Goal: Transaction & Acquisition: Book appointment/travel/reservation

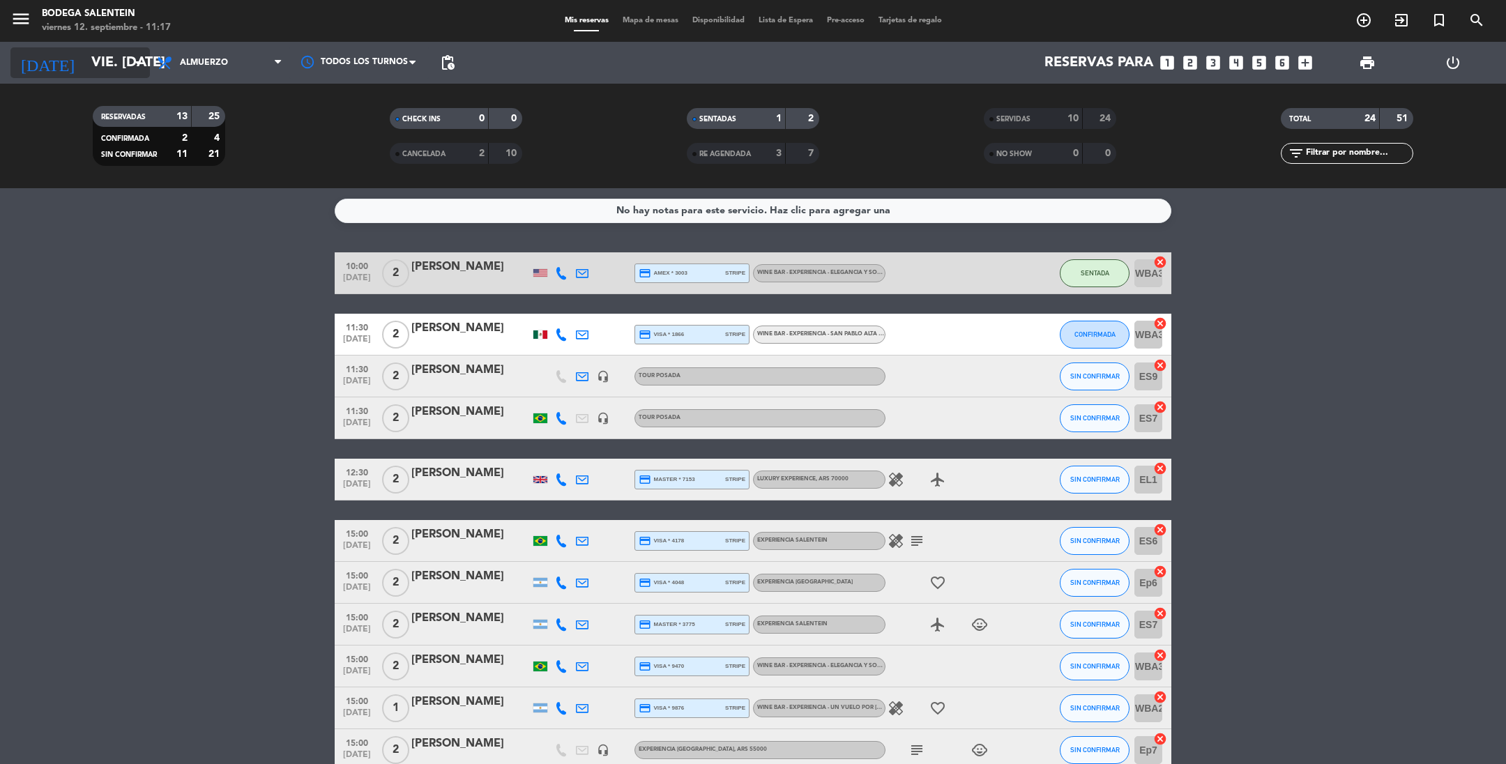
click at [84, 70] on input "vie. [DATE]" at bounding box center [172, 62] width 177 height 31
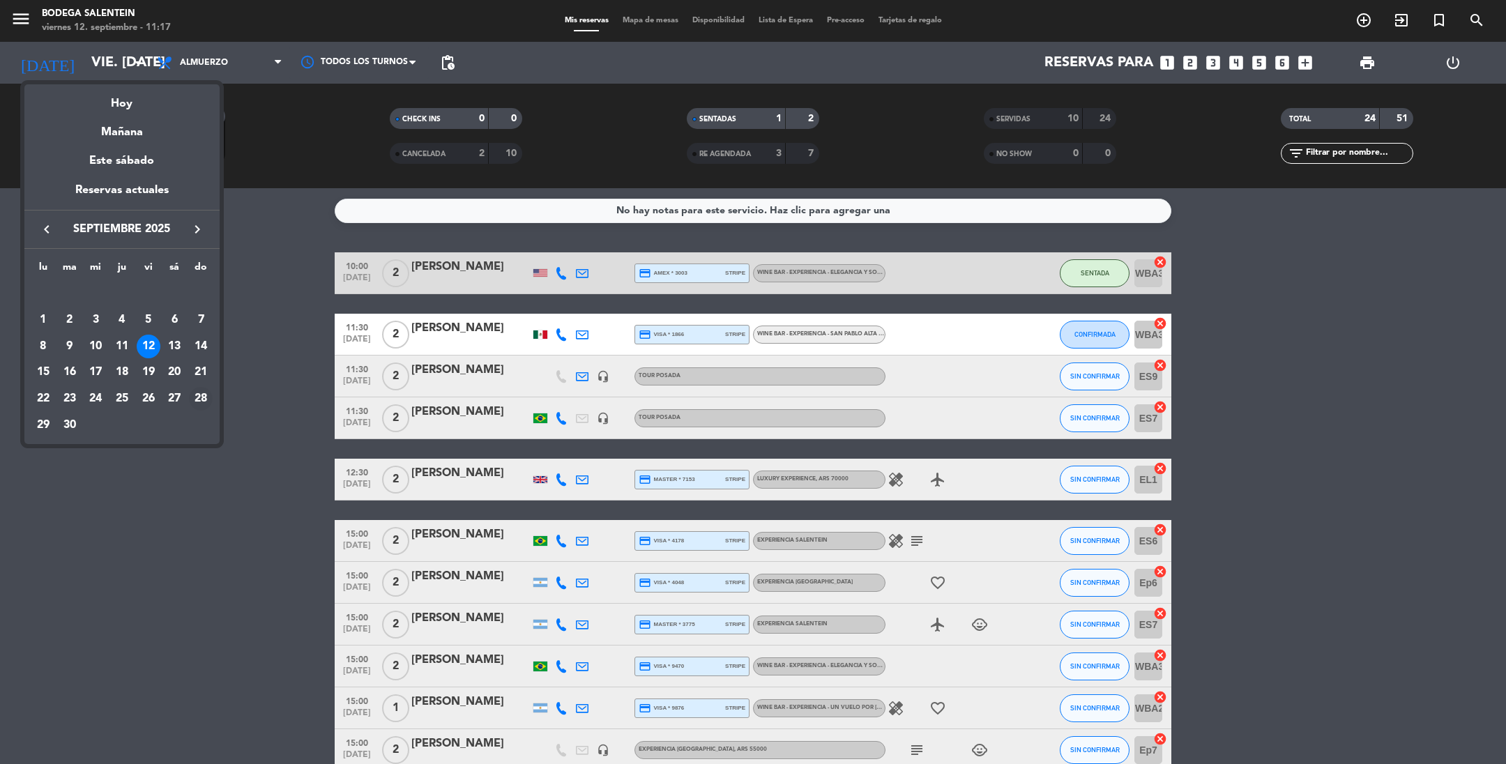
click at [206, 397] on div "28" at bounding box center [201, 399] width 24 height 24
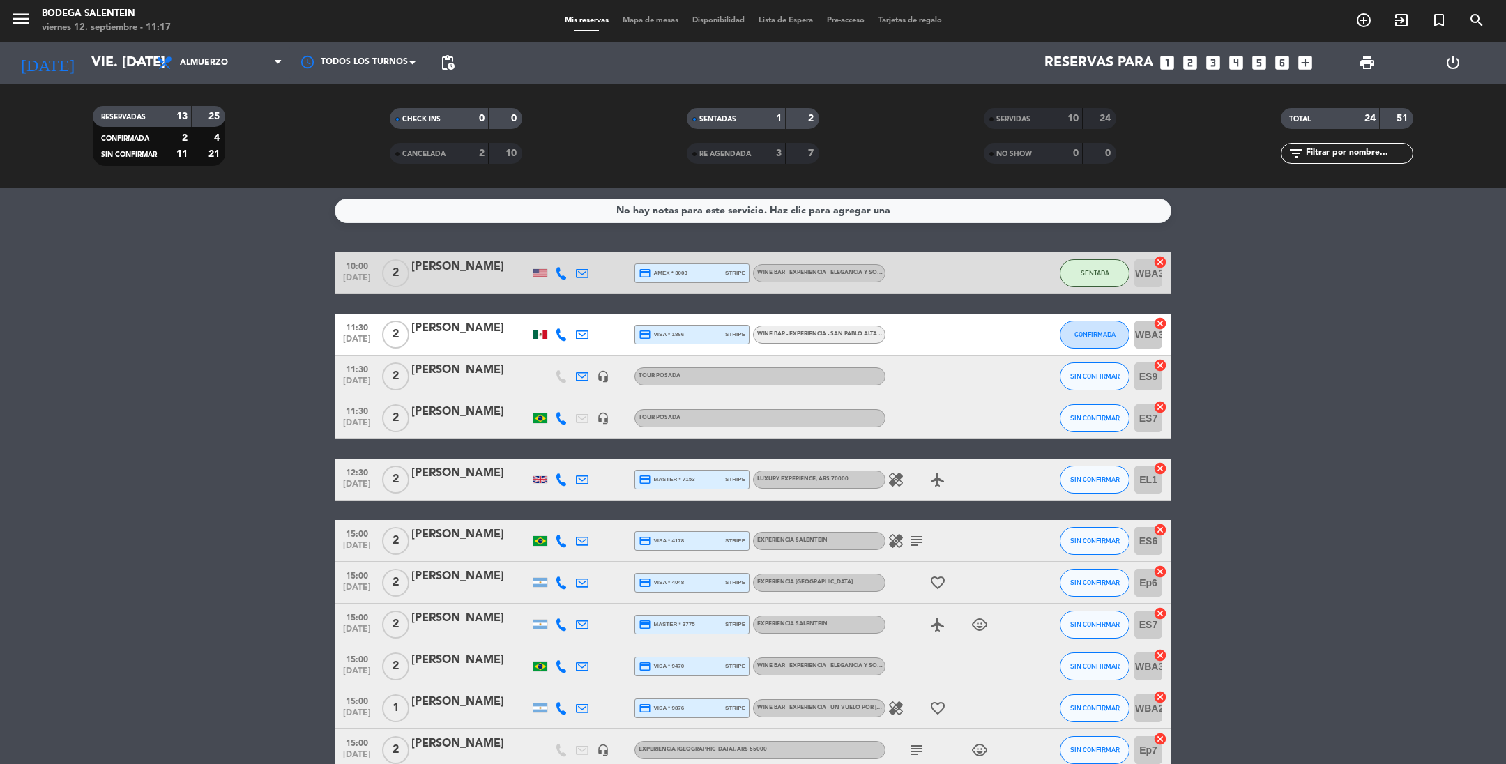
type input "dom. [DATE]"
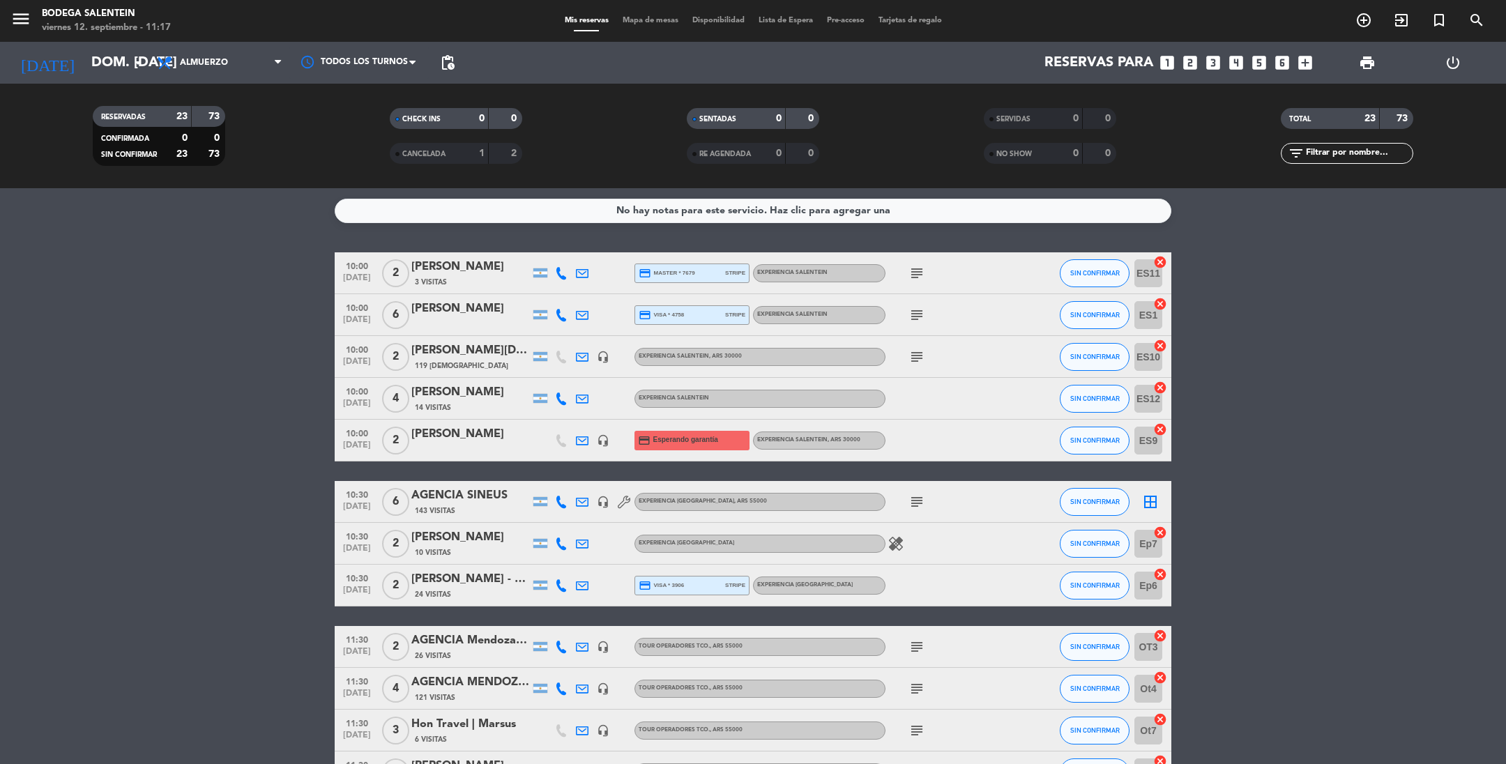
click at [919, 310] on icon "subject" at bounding box center [917, 315] width 17 height 17
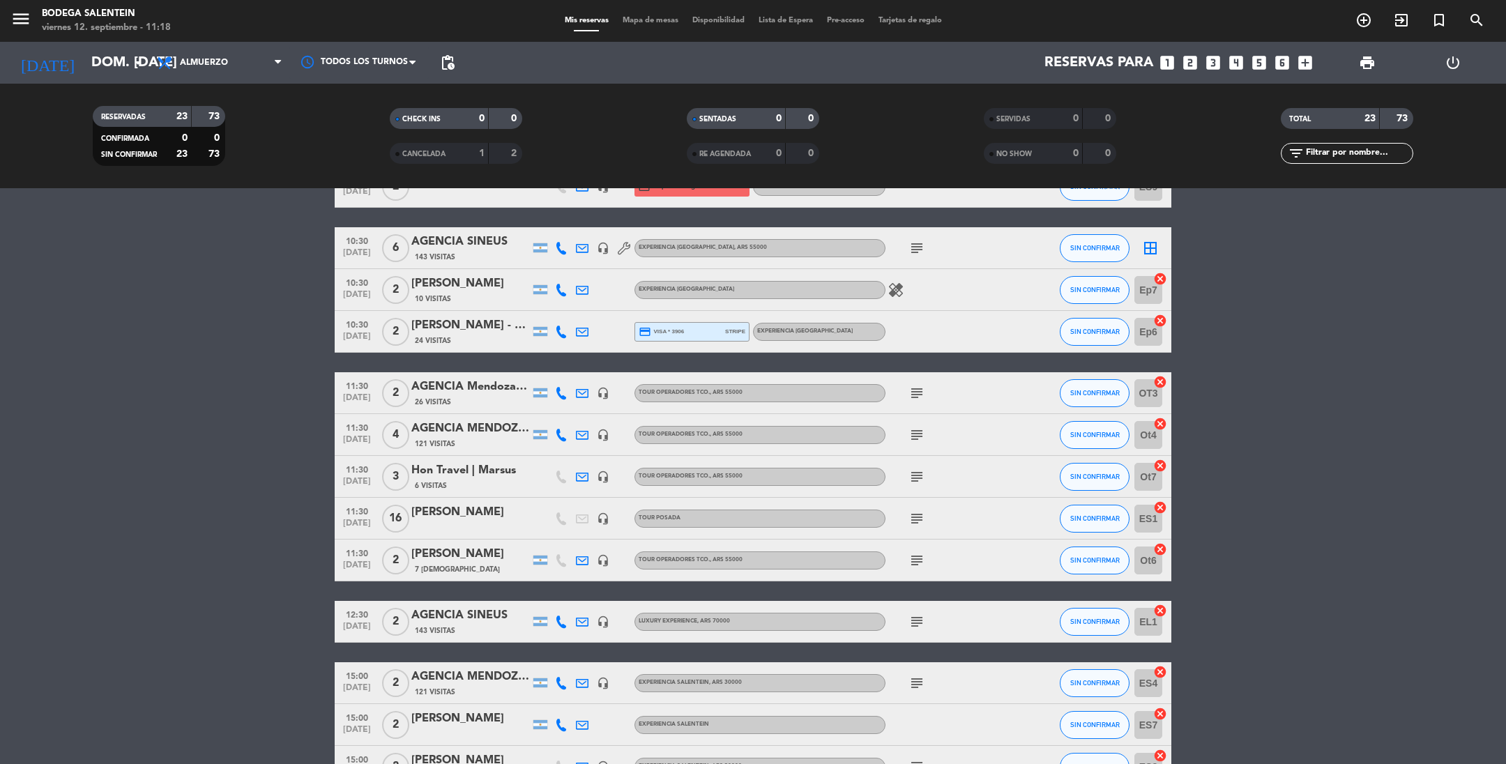
scroll to position [314, 0]
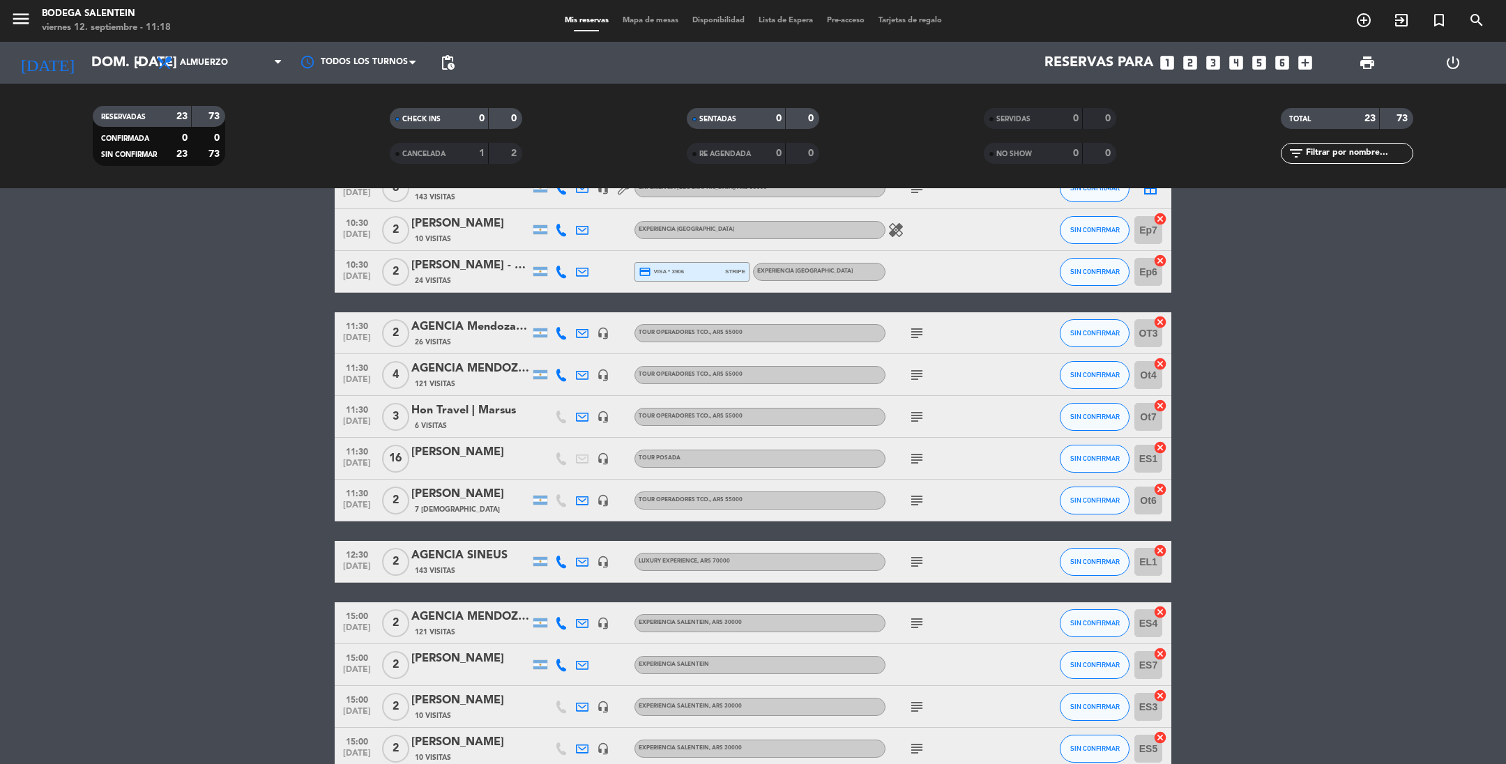
click at [917, 561] on icon "subject" at bounding box center [917, 562] width 17 height 17
click at [19, 19] on icon "menu" at bounding box center [20, 18] width 21 height 21
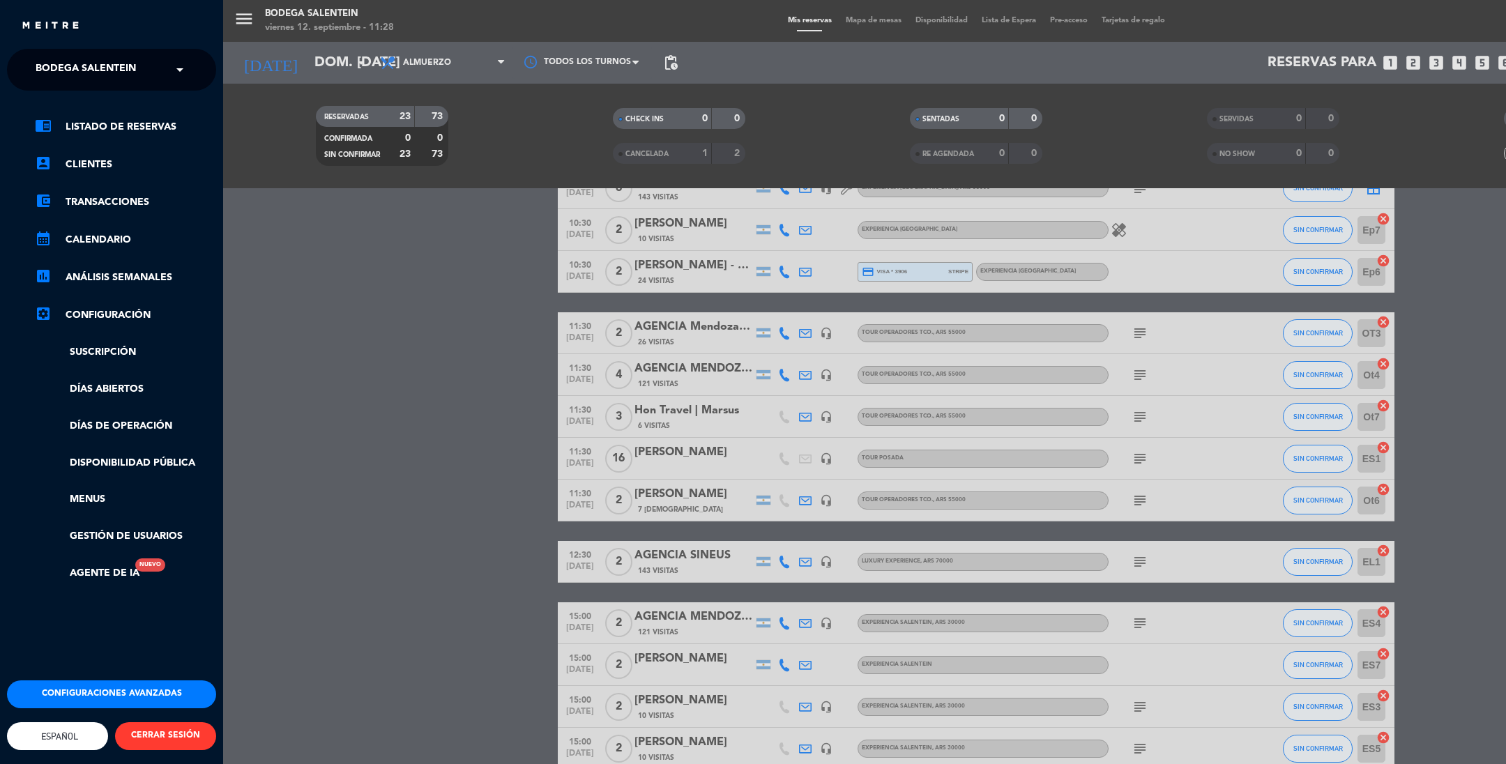
click at [54, 72] on span "Bodega Salentein" at bounding box center [86, 69] width 100 height 29
click at [69, 130] on span "Restaurante Salentein" at bounding box center [78, 129] width 127 height 16
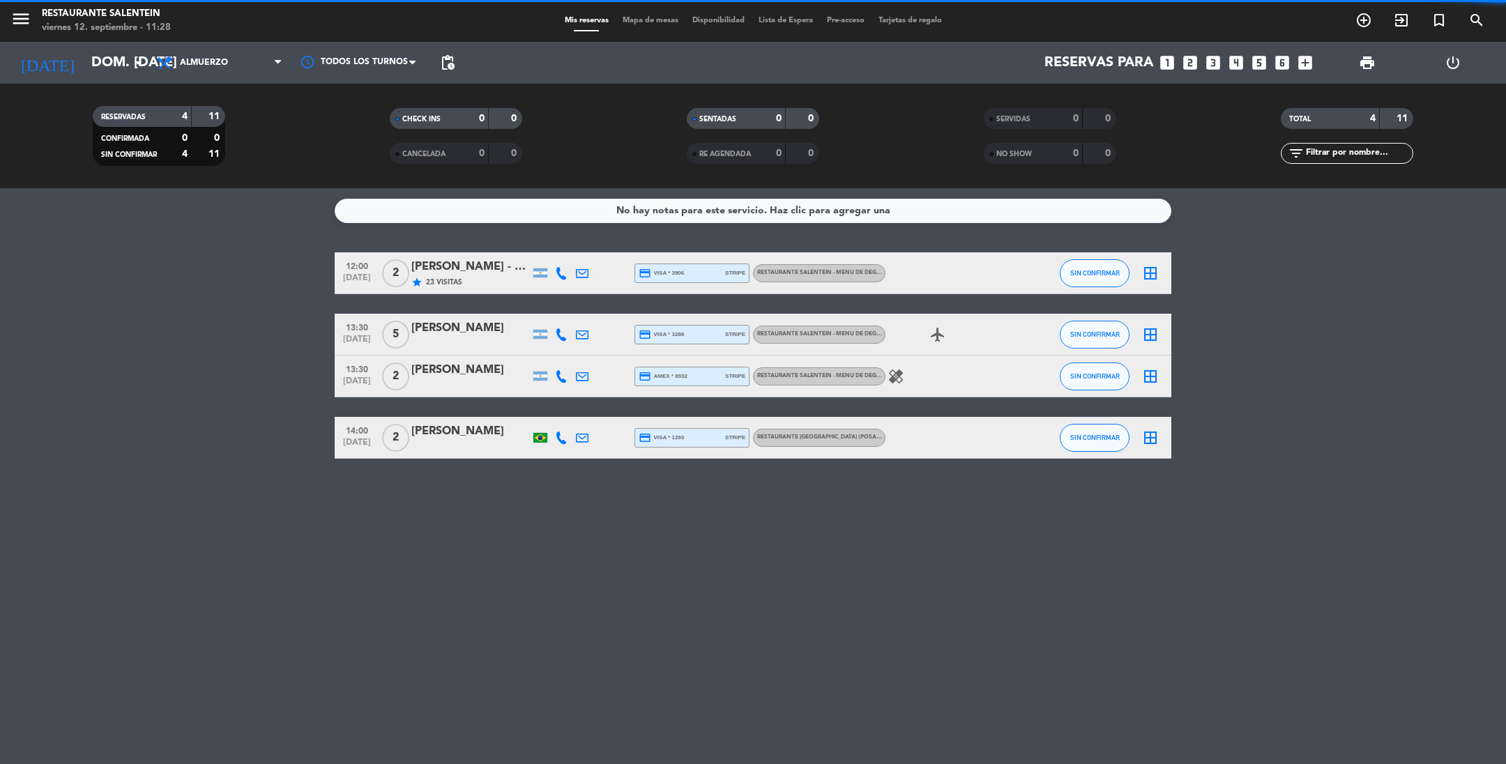
scroll to position [0, 0]
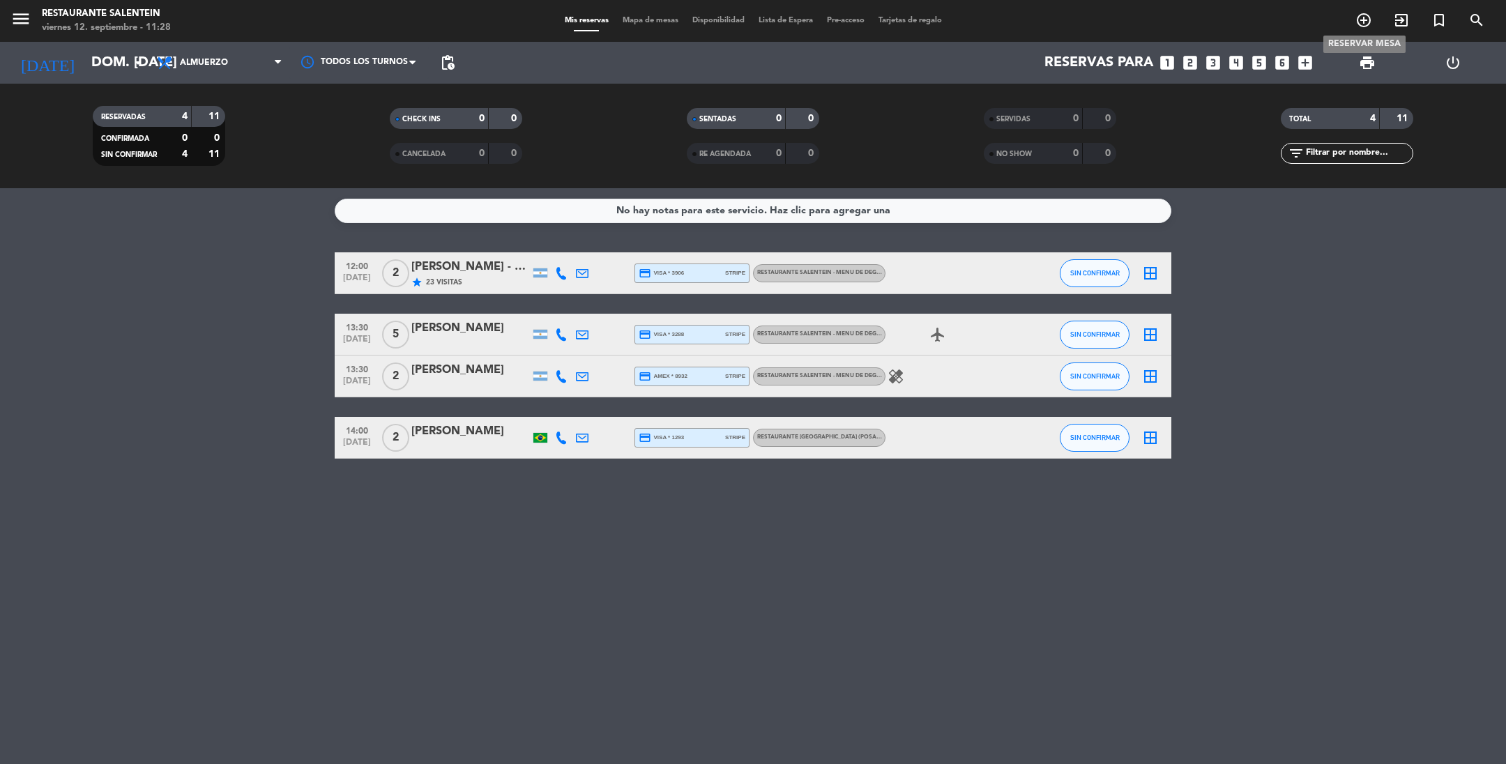
click at [1364, 17] on icon "add_circle_outline" at bounding box center [1363, 20] width 17 height 17
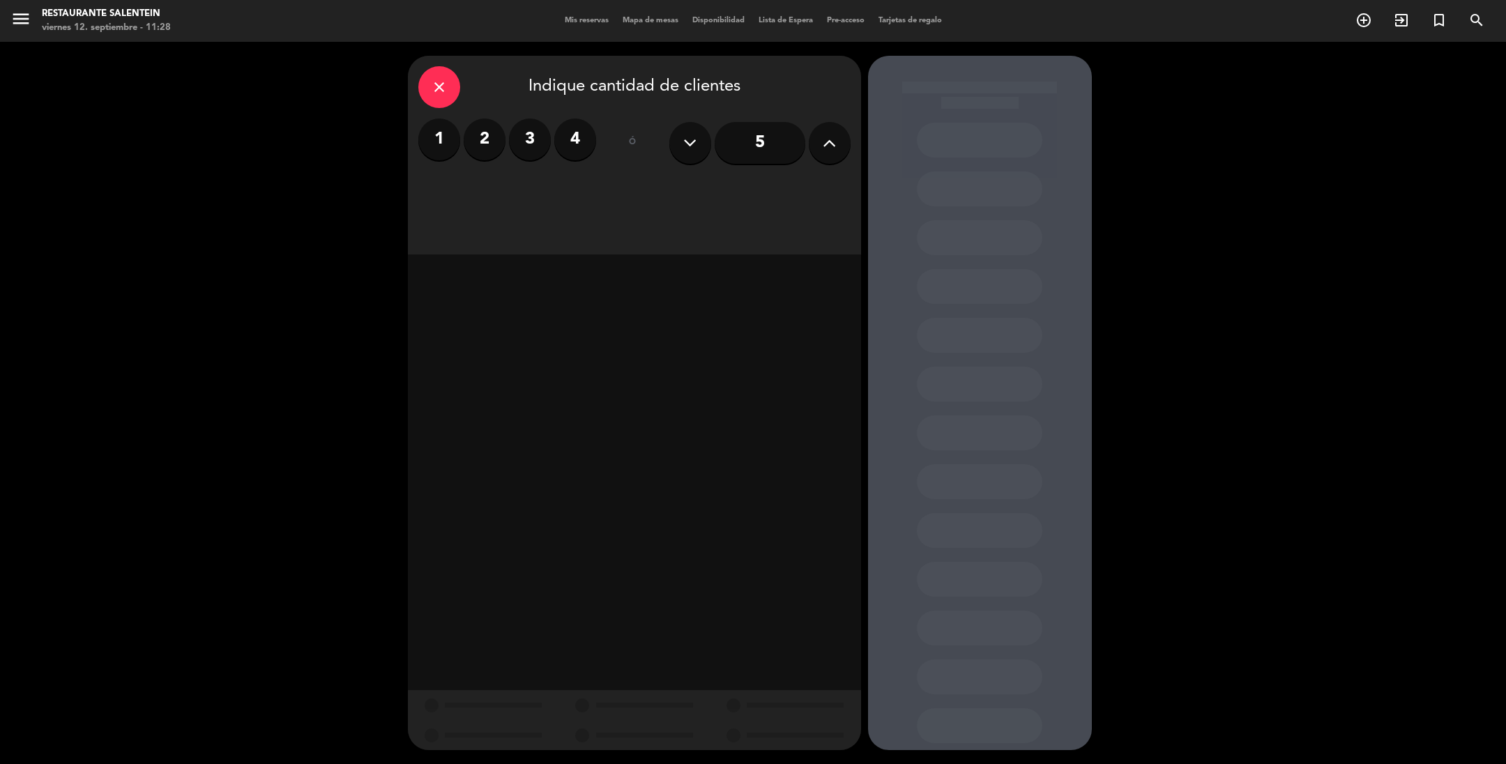
click at [487, 140] on label "2" at bounding box center [485, 140] width 42 height 42
click at [512, 186] on div "Almuerzo" at bounding box center [525, 191] width 215 height 28
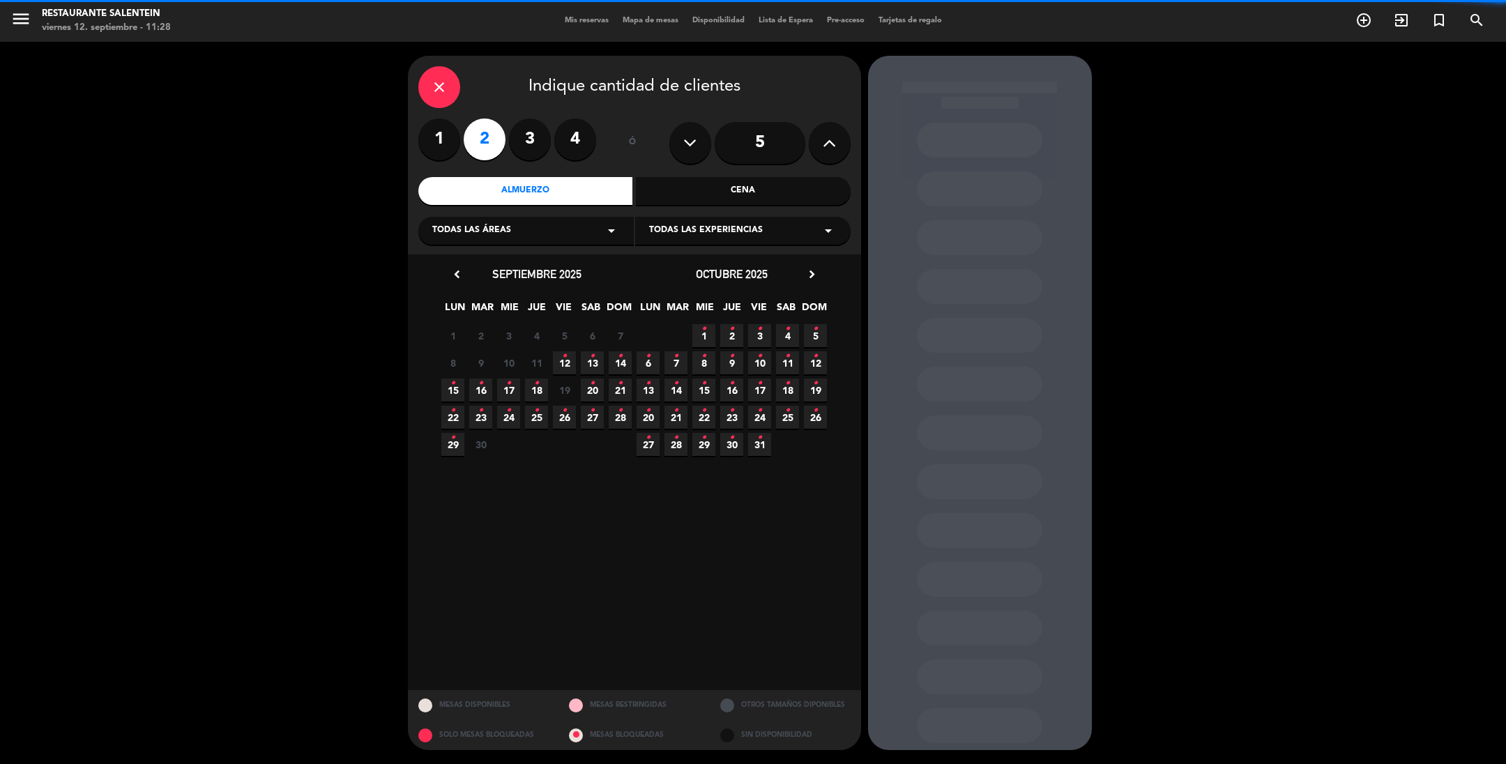
click at [509, 228] on span "Todas las áreas" at bounding box center [471, 231] width 79 height 14
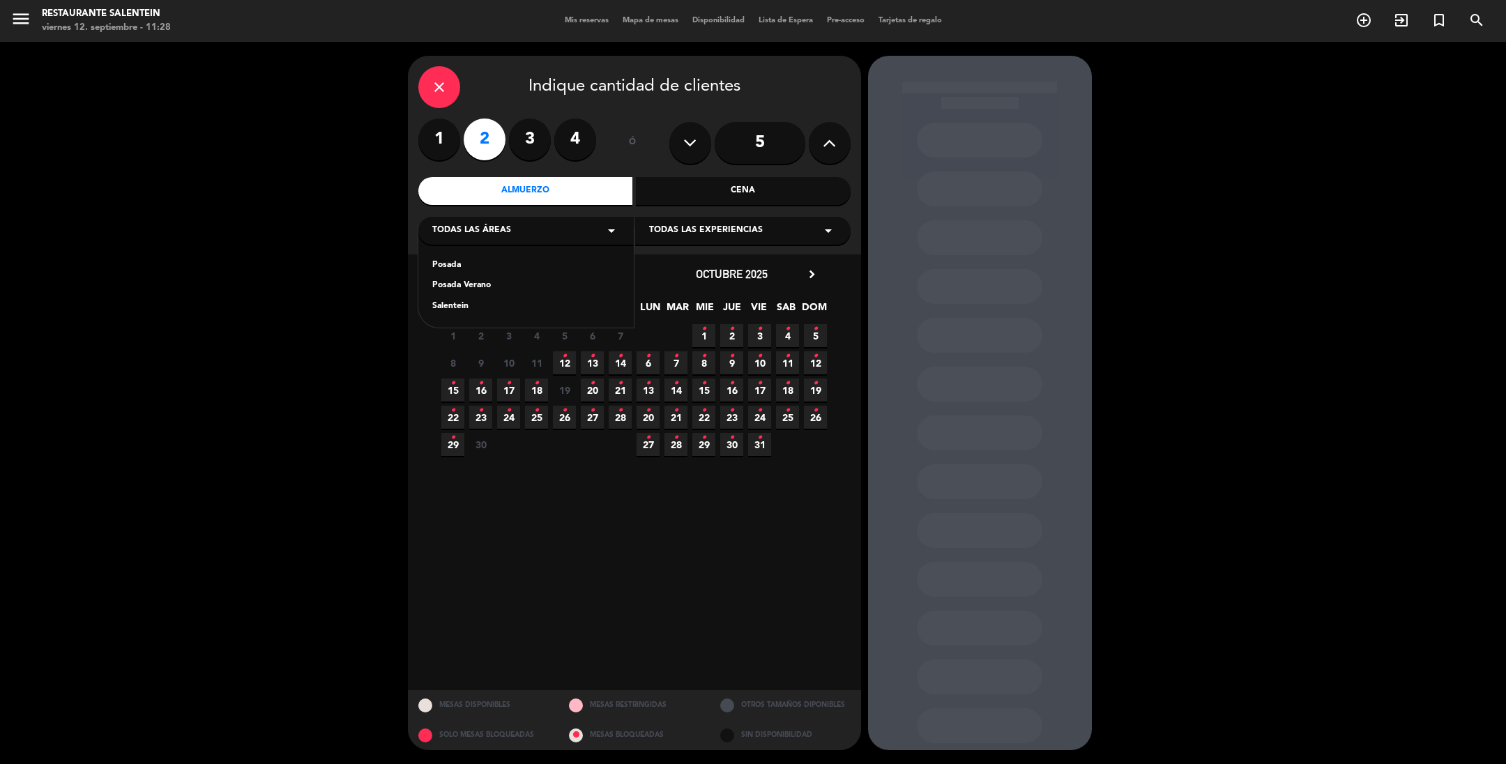
click at [446, 310] on div "Salentein" at bounding box center [526, 307] width 188 height 14
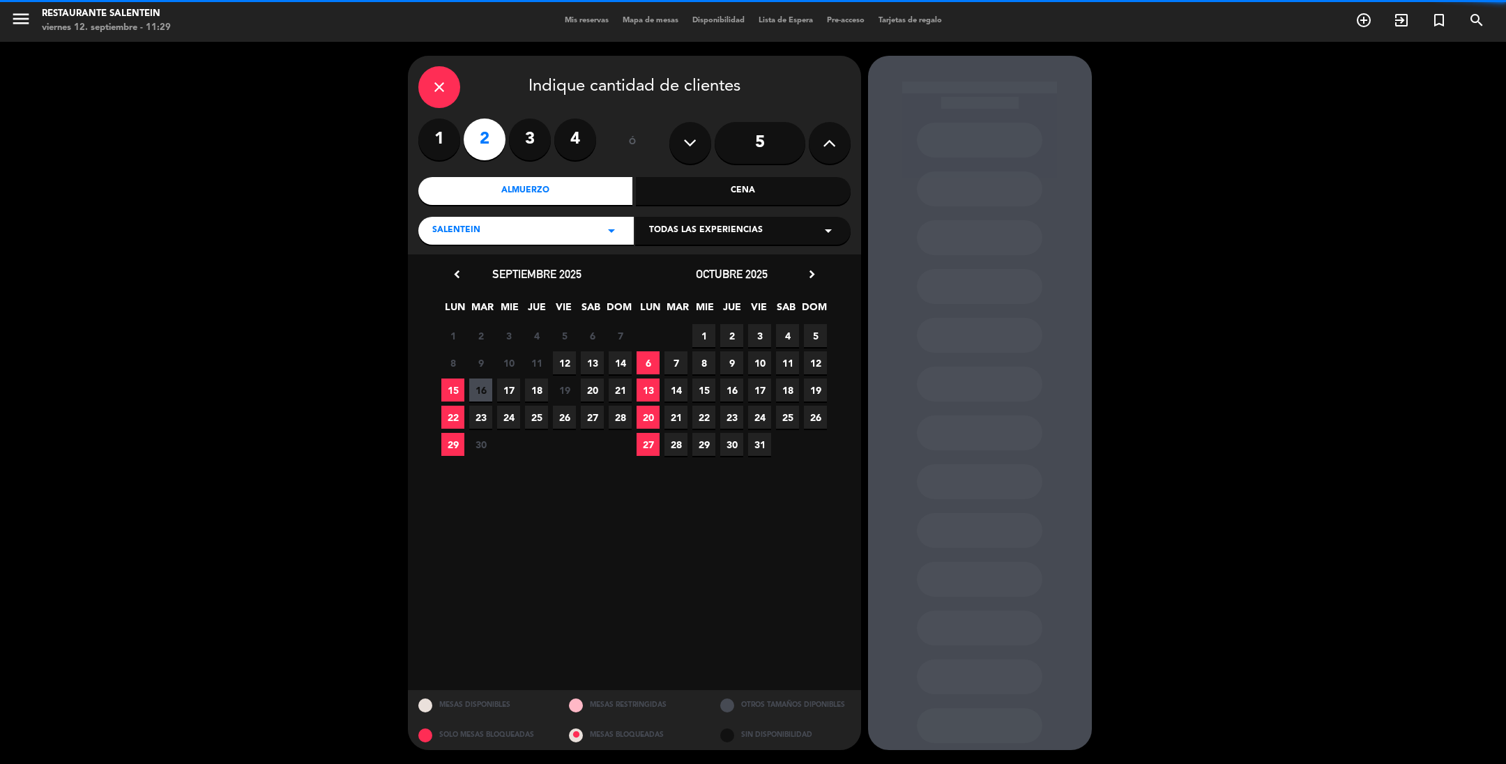
click at [670, 233] on span "Todas las experiencias" at bounding box center [706, 231] width 114 height 14
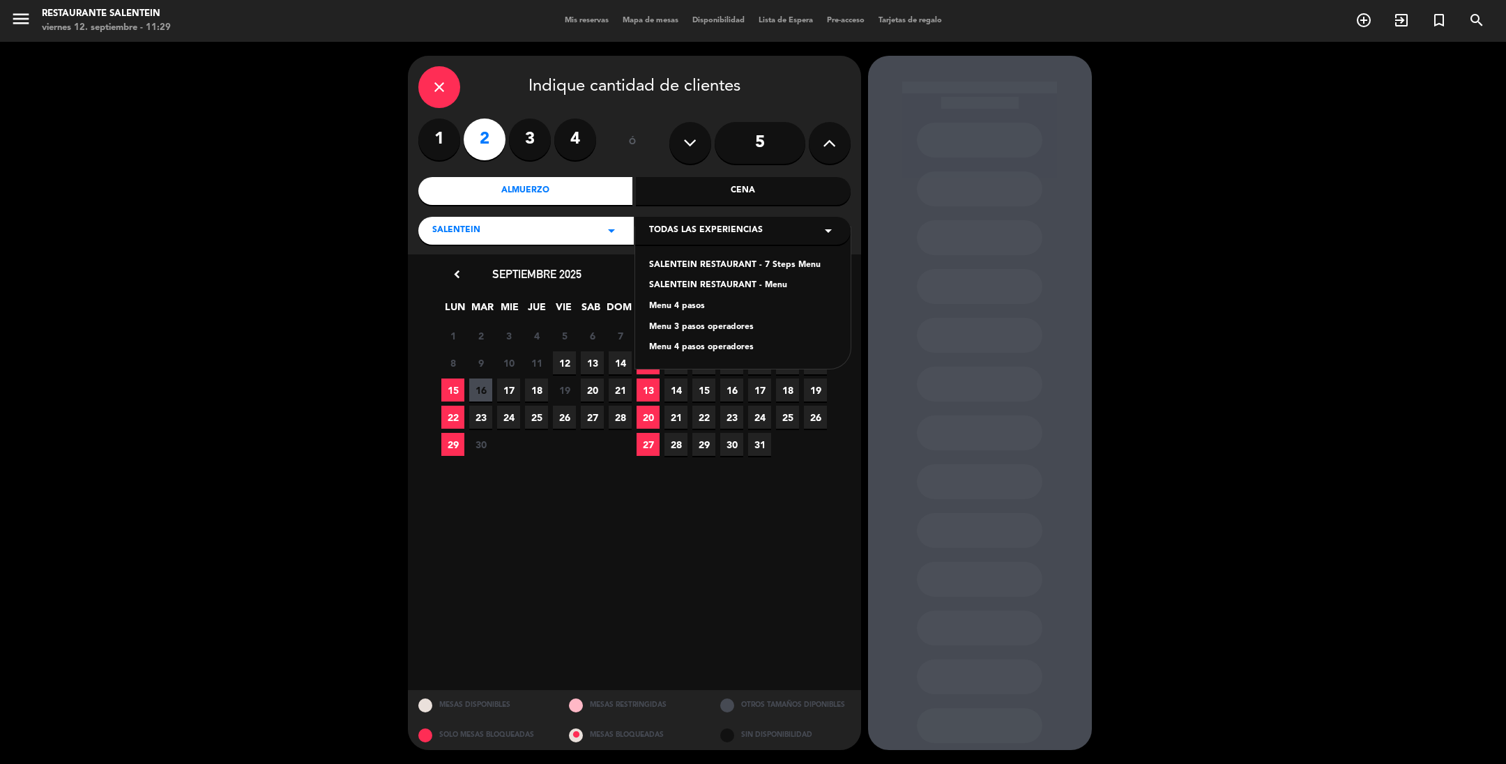
click at [676, 346] on div "Menu 4 pasos operadores" at bounding box center [743, 348] width 188 height 14
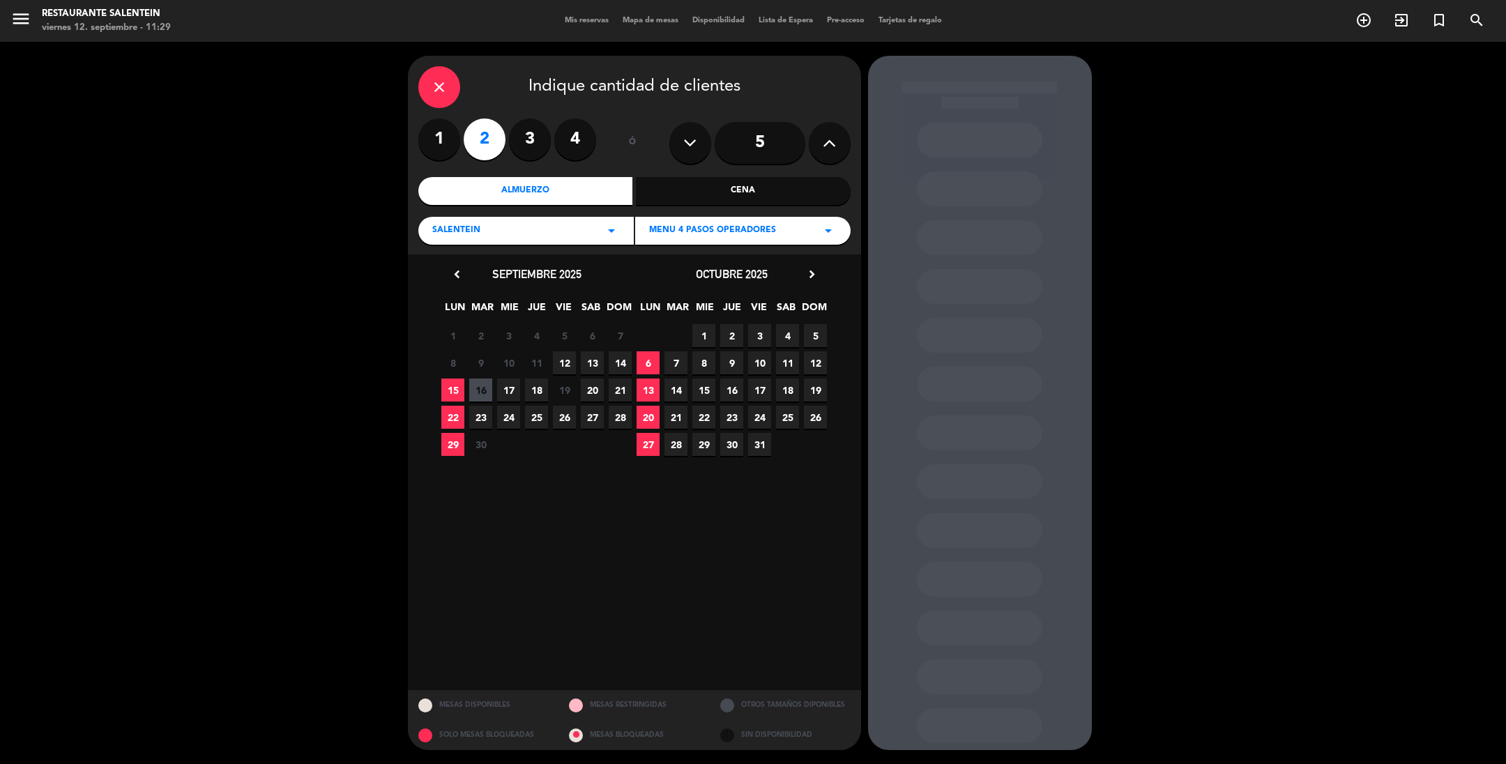
click at [705, 337] on span "1" at bounding box center [703, 335] width 23 height 23
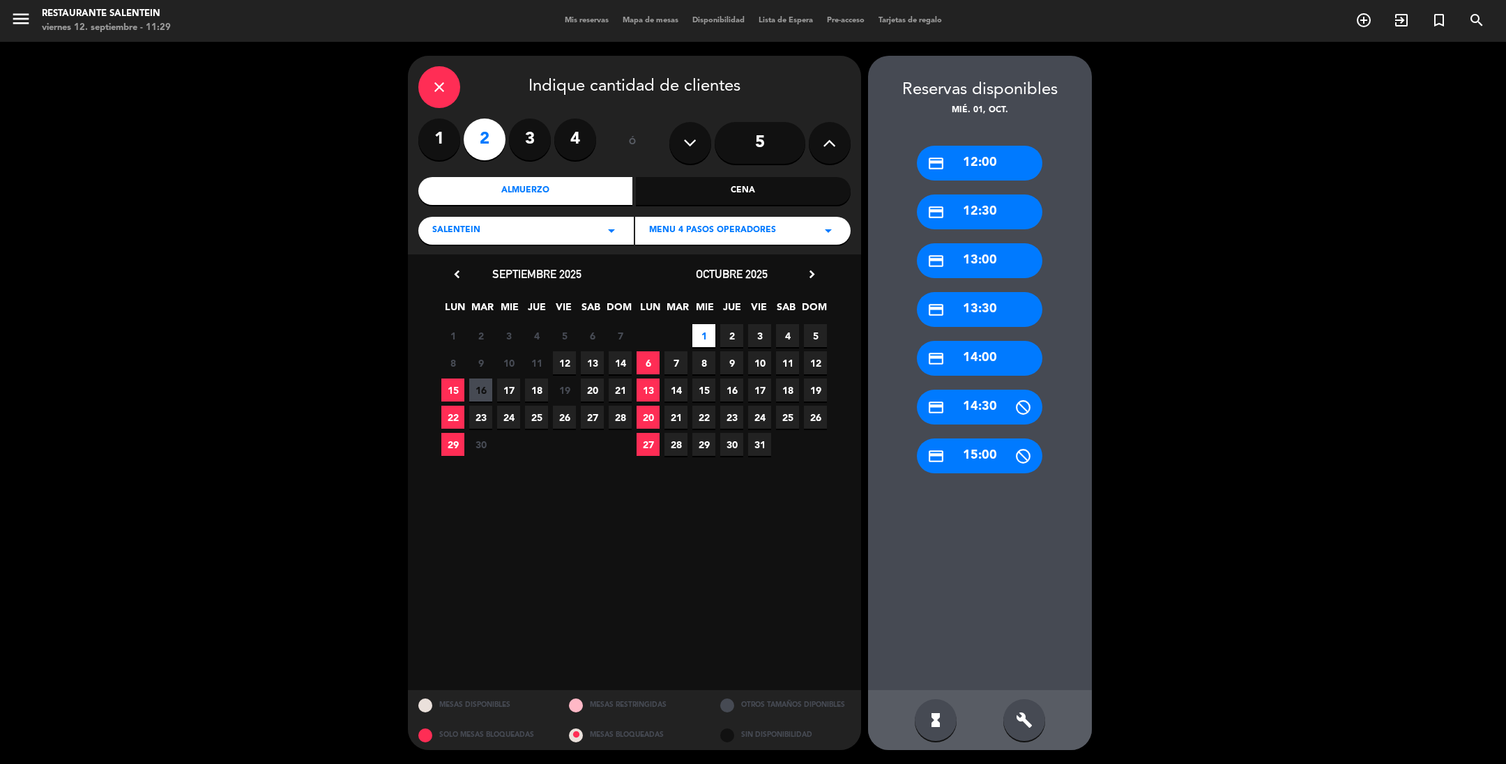
click at [968, 162] on div "credit_card 12:00" at bounding box center [980, 163] width 126 height 35
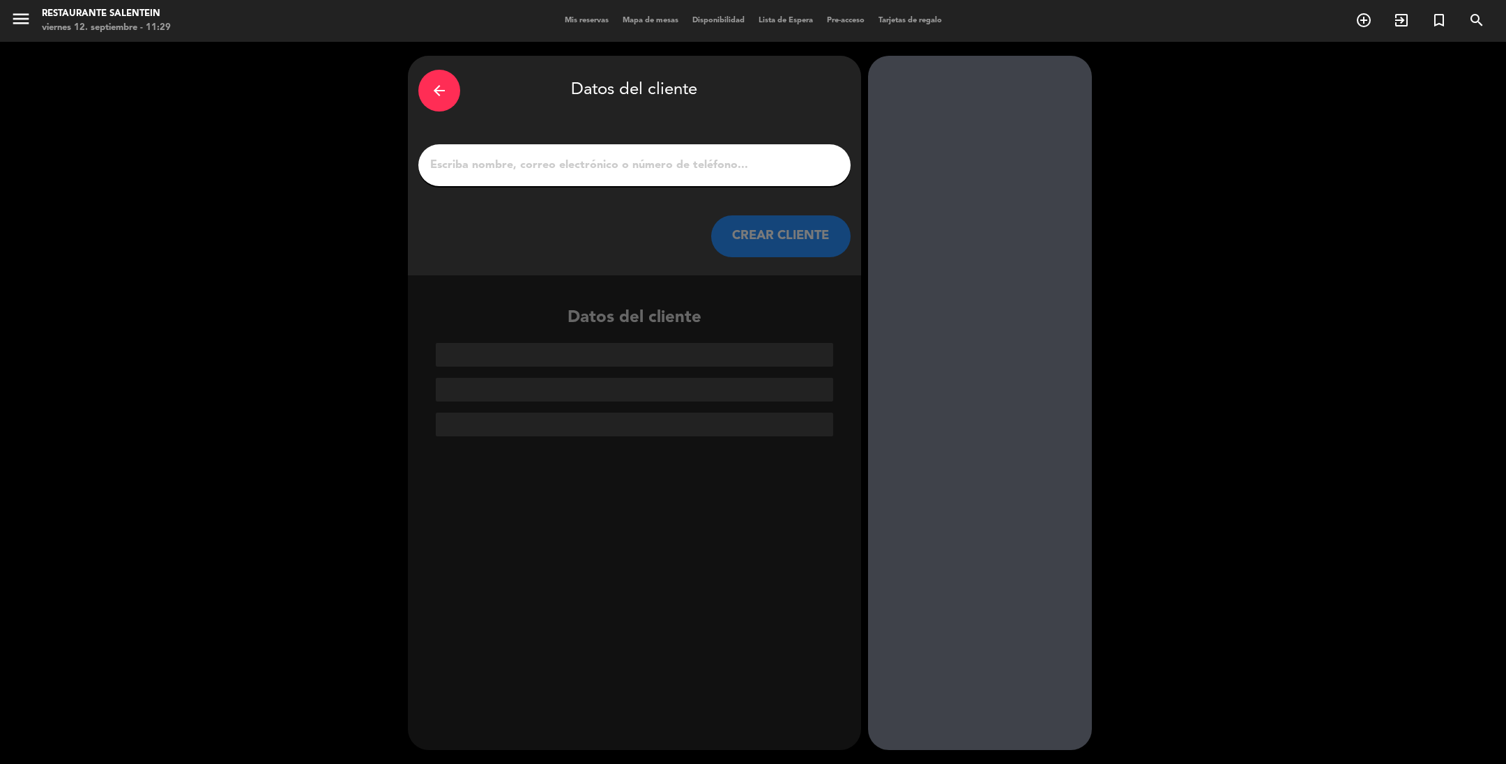
click at [494, 166] on input "1" at bounding box center [634, 165] width 411 height 20
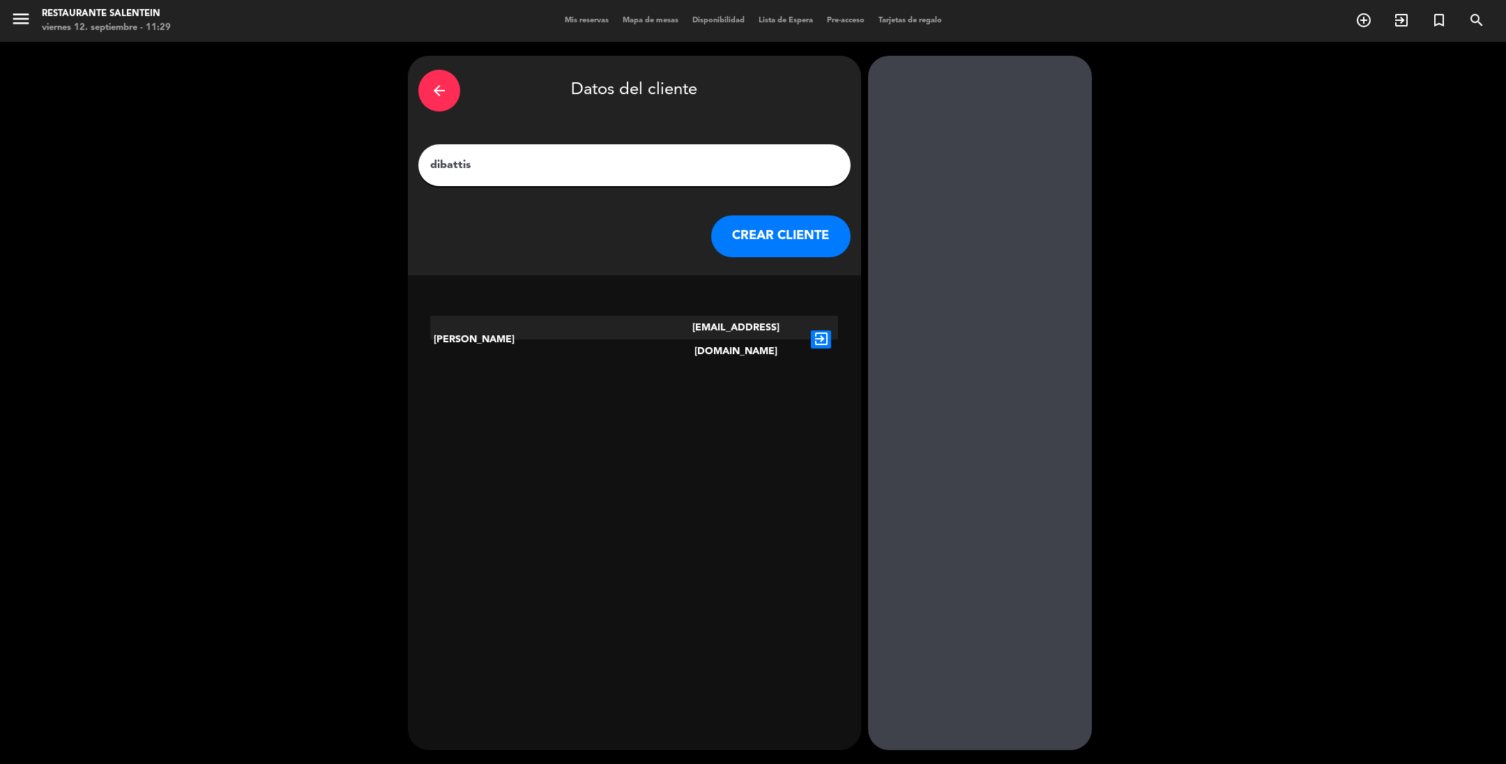
type input "dibattis"
click at [820, 330] on icon "exit_to_app" at bounding box center [821, 339] width 20 height 18
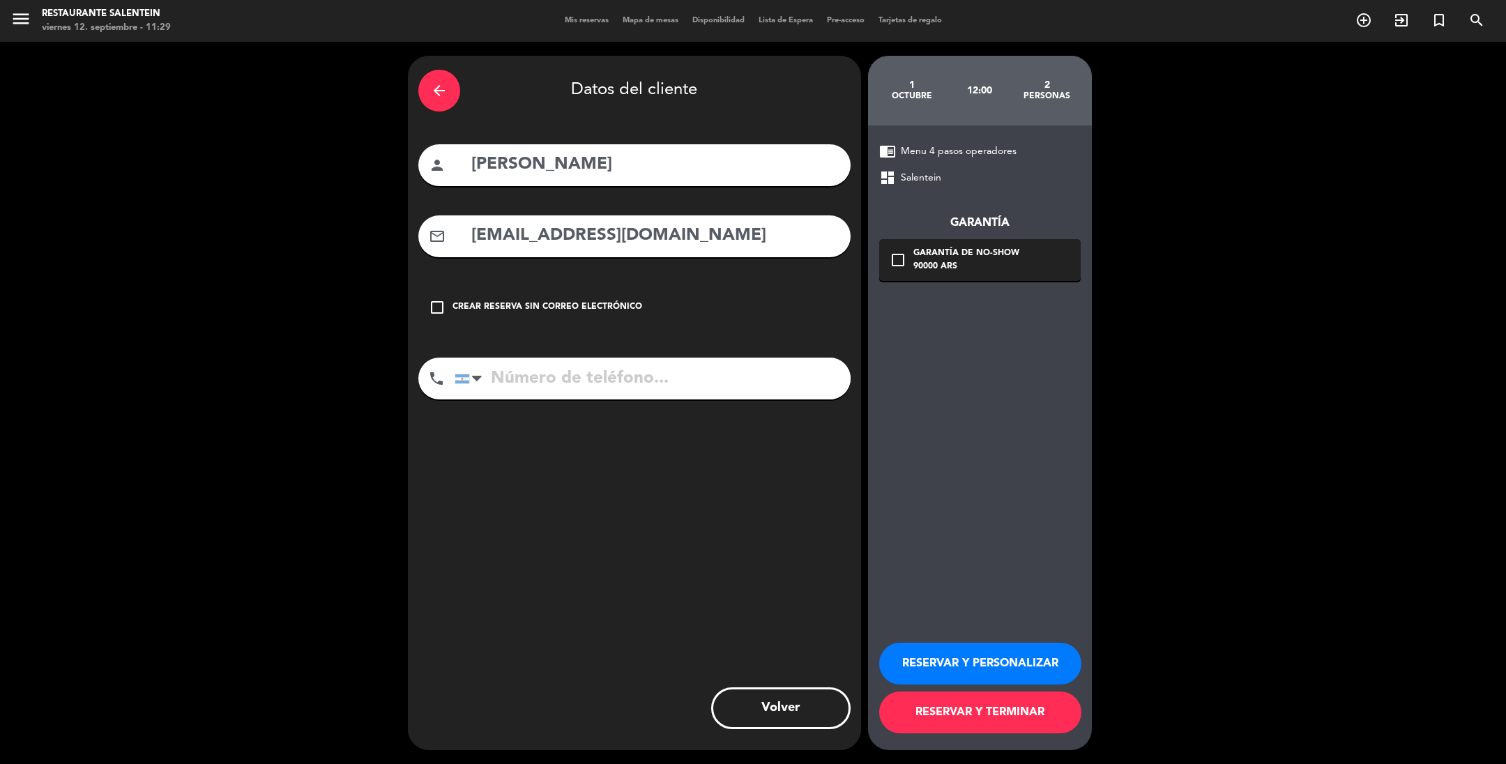
click at [936, 668] on button "RESERVAR Y PERSONALIZAR" at bounding box center [980, 664] width 202 height 42
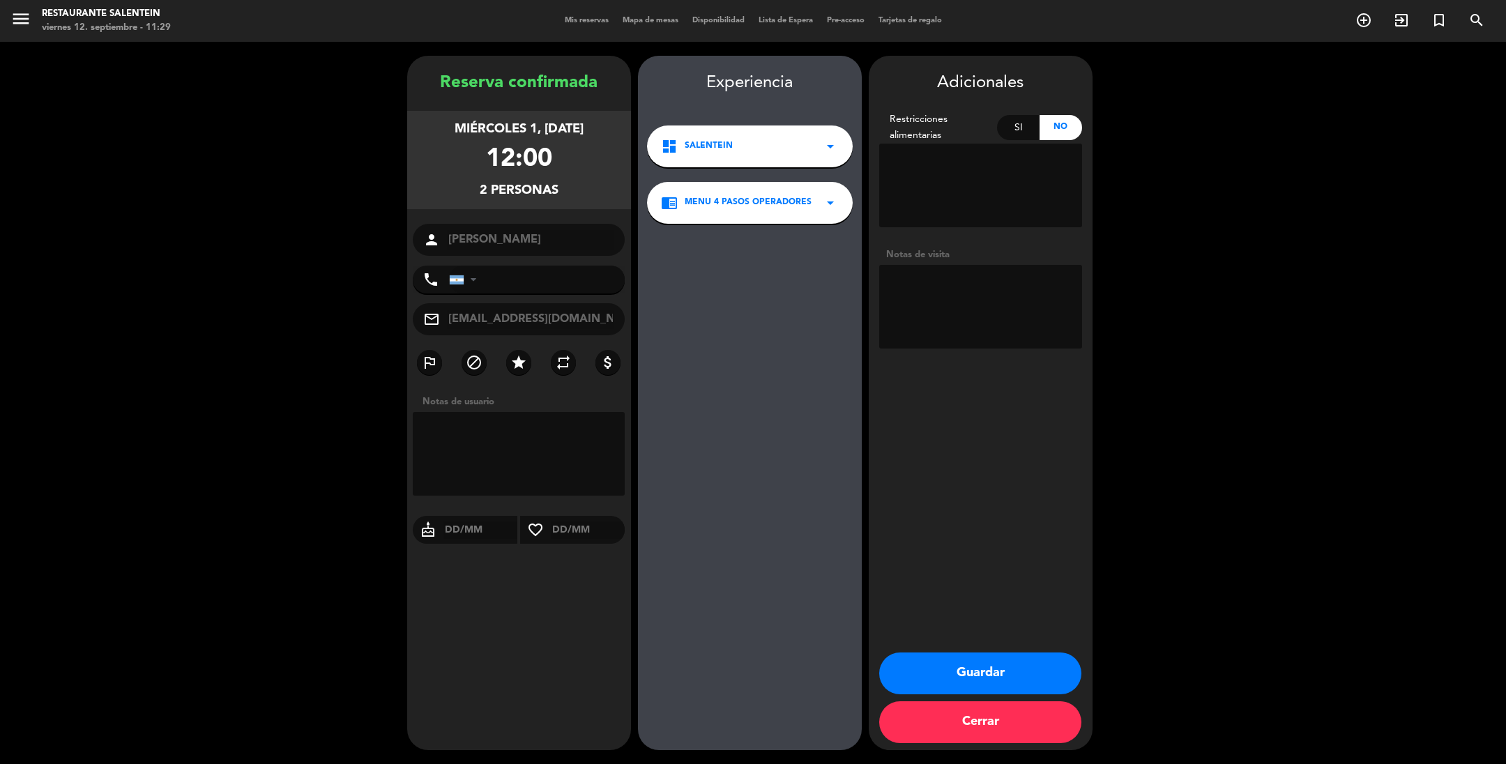
click at [922, 275] on textarea at bounding box center [980, 307] width 203 height 84
paste textarea "[PERSON_NAME]"
type textarea "[PERSON_NAME] paga ag liq env"
click at [945, 678] on button "Guardar" at bounding box center [980, 674] width 202 height 42
